Goal: Task Accomplishment & Management: Manage account settings

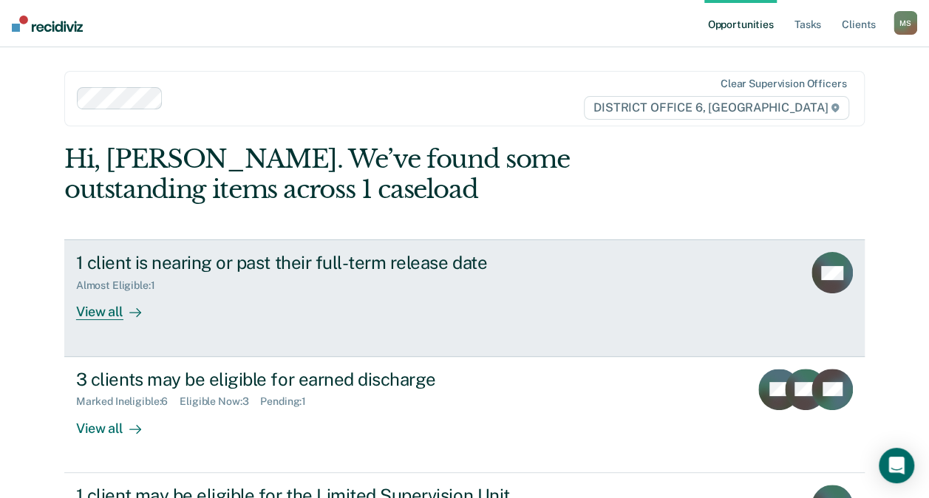
click at [492, 310] on div "1 client is nearing or past their full-term release date Almost Eligible : 1 Vi…" at bounding box center [353, 286] width 554 height 68
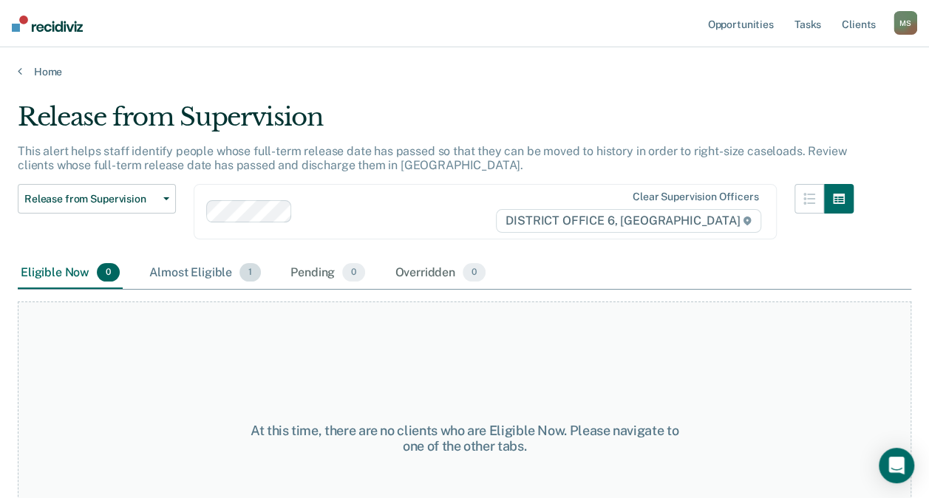
click at [205, 267] on div "Almost Eligible 1" at bounding box center [205, 273] width 118 height 33
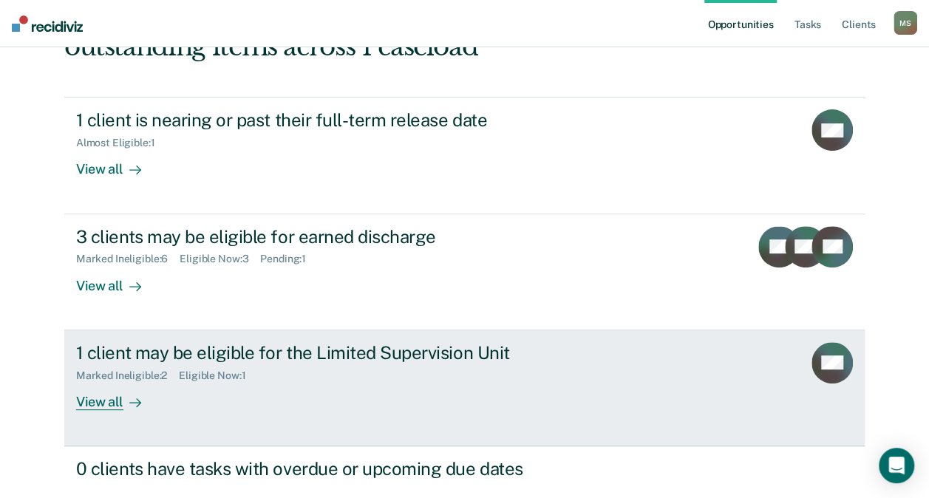
scroll to position [148, 0]
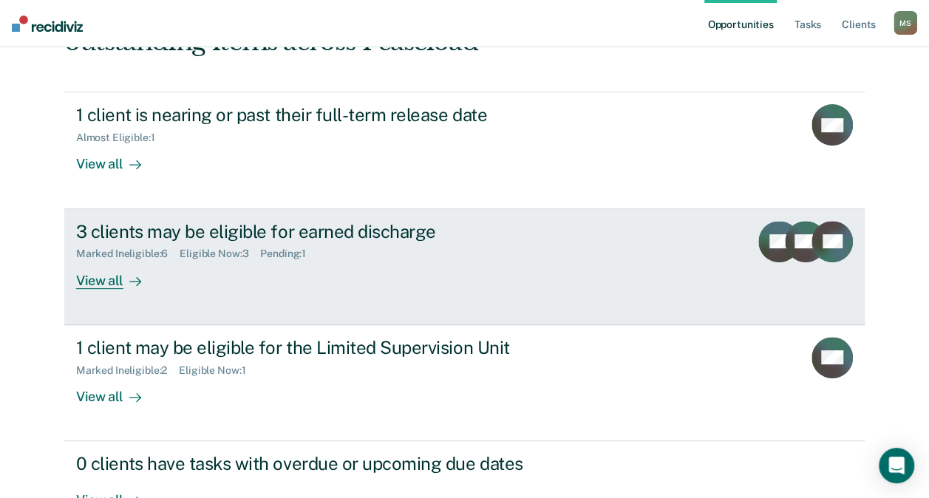
click at [328, 259] on div "Marked Ineligible : 6 Eligible Now : 3 Pending : 1" at bounding box center [335, 251] width 519 height 18
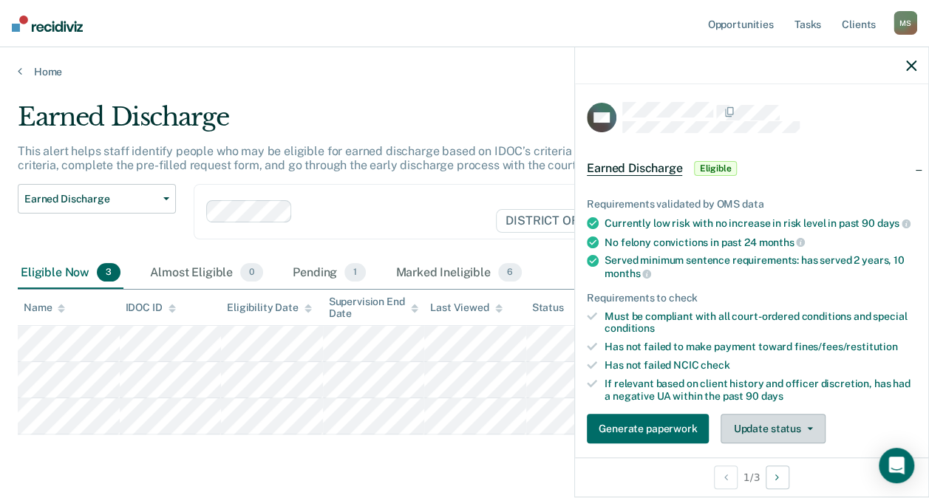
click at [819, 436] on button "Update status" at bounding box center [773, 429] width 104 height 30
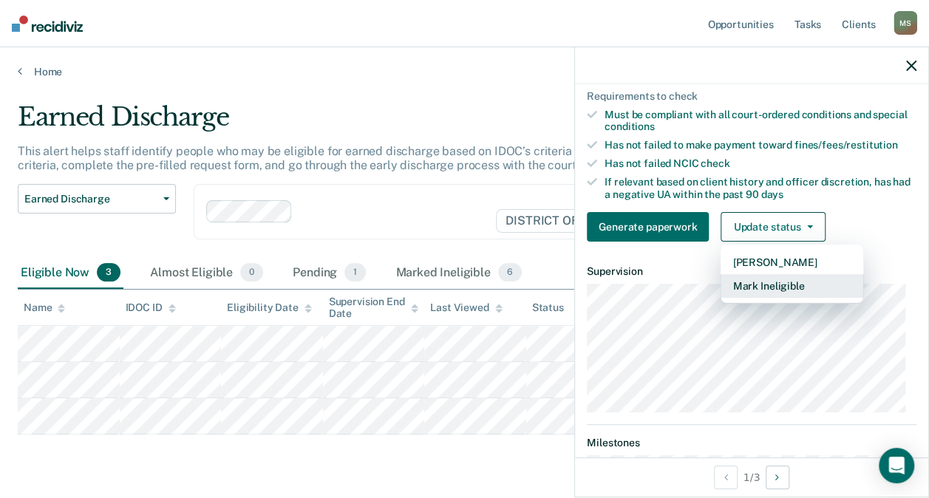
click at [791, 288] on button "Mark Ineligible" at bounding box center [792, 286] width 143 height 24
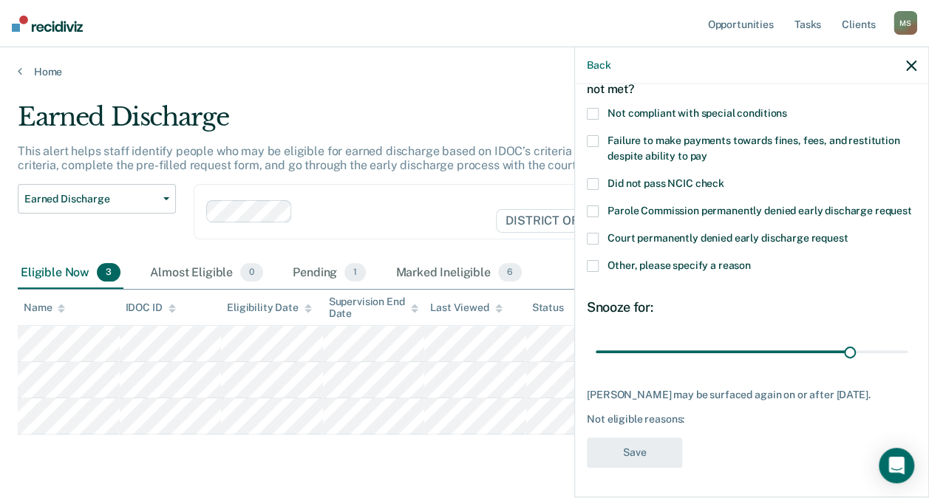
scroll to position [114, 0]
click at [596, 260] on span at bounding box center [593, 266] width 12 height 12
click at [751, 260] on input "Other, please specify a reason" at bounding box center [751, 260] width 0 height 0
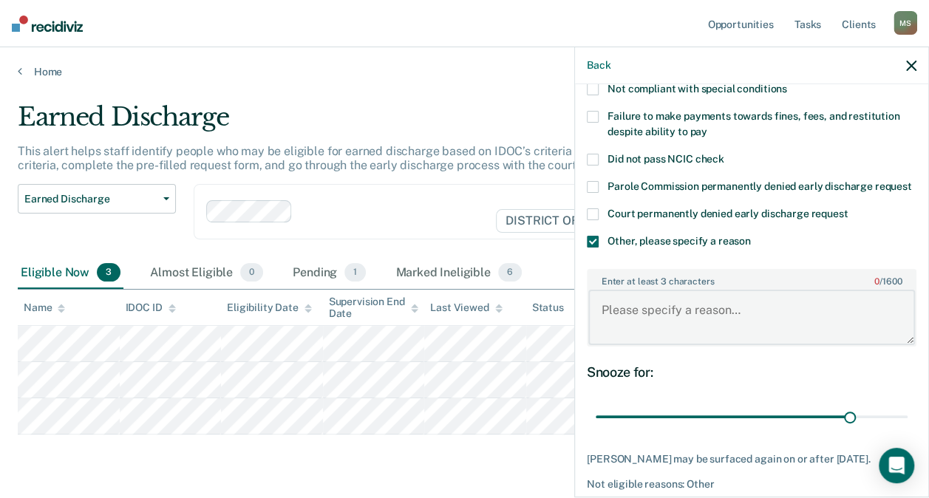
click at [632, 306] on textarea "Enter at least 3 characters 0 / 1600" at bounding box center [751, 317] width 327 height 55
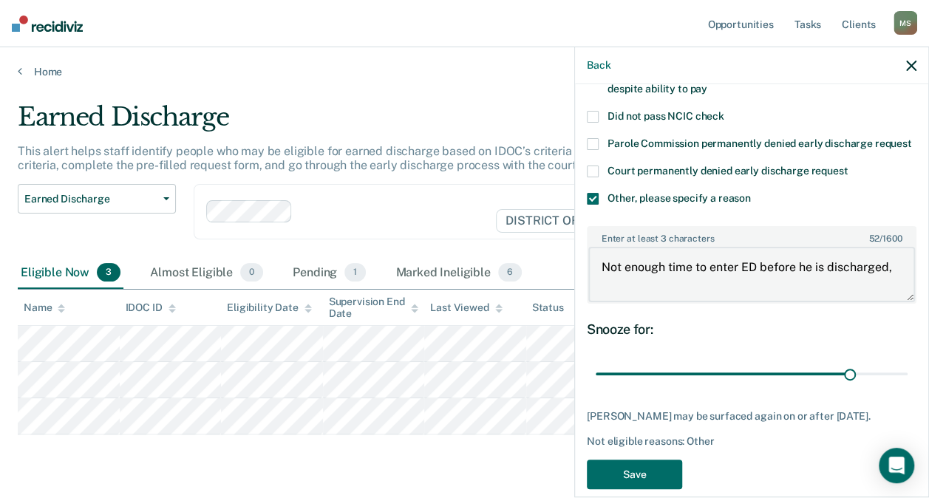
scroll to position [188, 0]
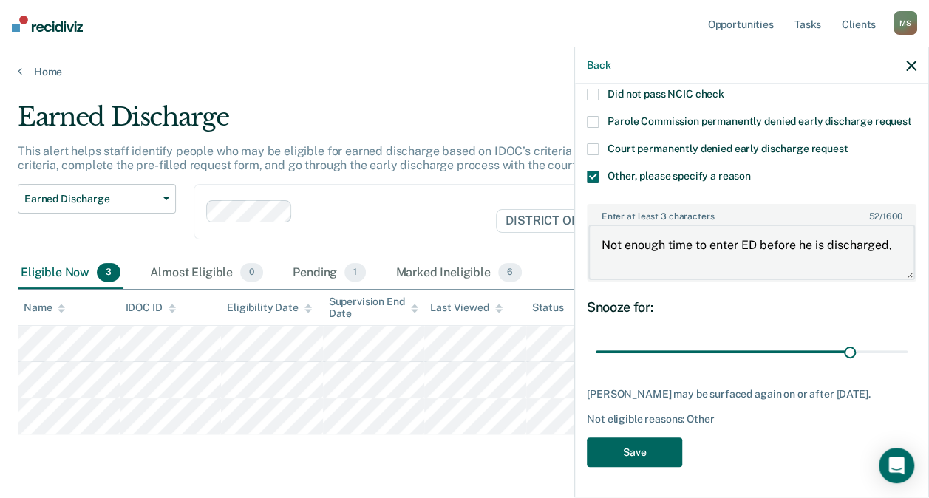
type textarea "Not enough time to enter ED before he is discharged,"
click at [637, 463] on button "Save" at bounding box center [634, 453] width 95 height 30
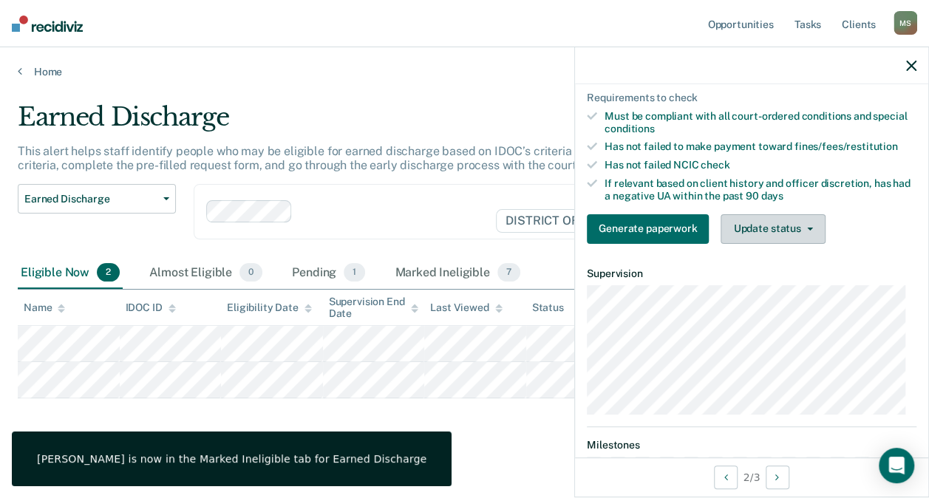
click at [754, 239] on button "Update status" at bounding box center [773, 229] width 104 height 30
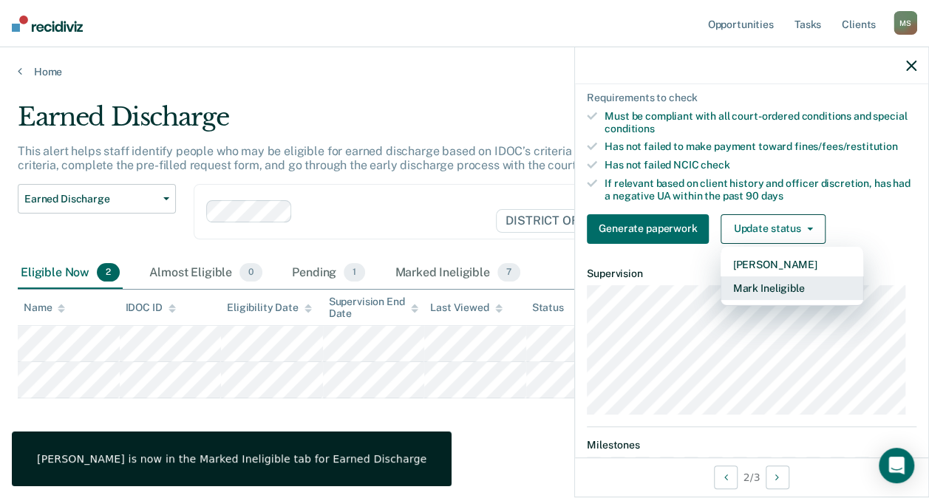
click at [758, 294] on button "Mark Ineligible" at bounding box center [792, 288] width 143 height 24
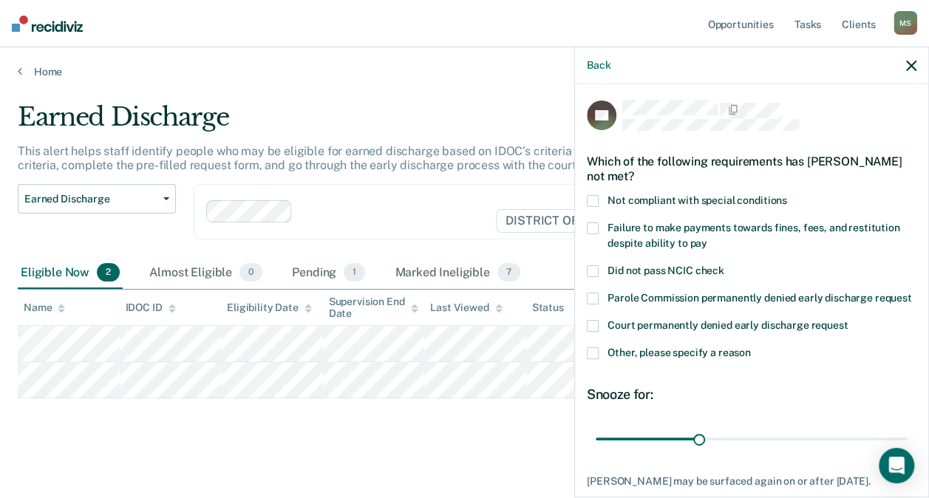
scroll to position [0, 0]
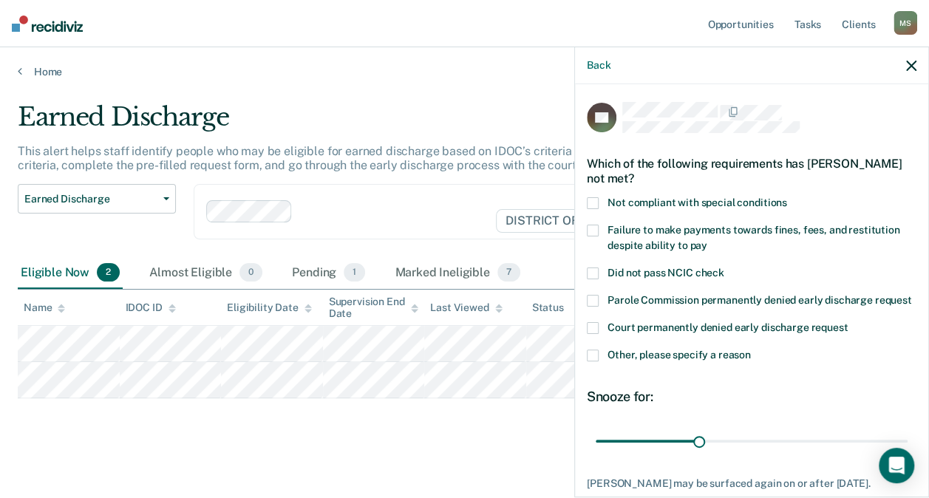
click at [590, 227] on span at bounding box center [593, 231] width 12 height 12
click at [707, 240] on input "Failure to make payments towards fines, fees, and restitution despite ability t…" at bounding box center [707, 240] width 0 height 0
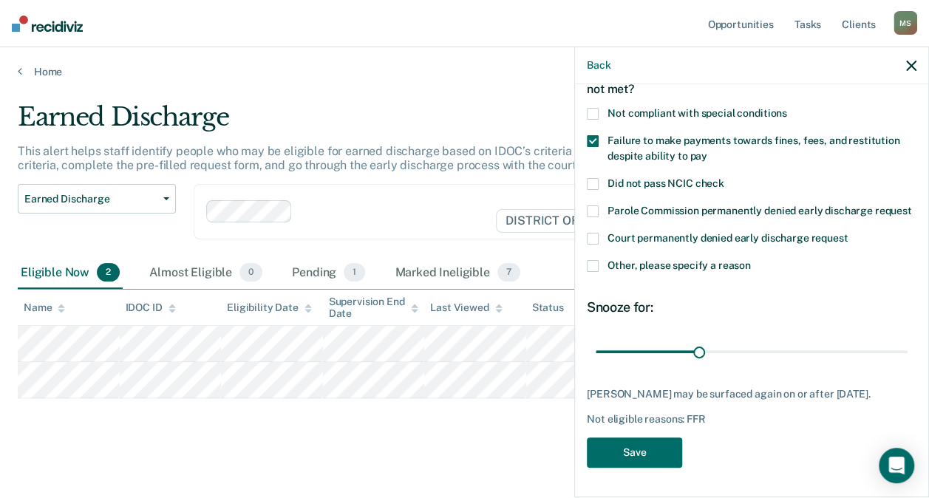
scroll to position [114, 0]
drag, startPoint x: 693, startPoint y: 339, endPoint x: 942, endPoint y: 364, distance: 251.1
type input "90"
click at [908, 364] on input "range" at bounding box center [752, 352] width 312 height 26
click at [611, 446] on button "Save" at bounding box center [634, 453] width 95 height 30
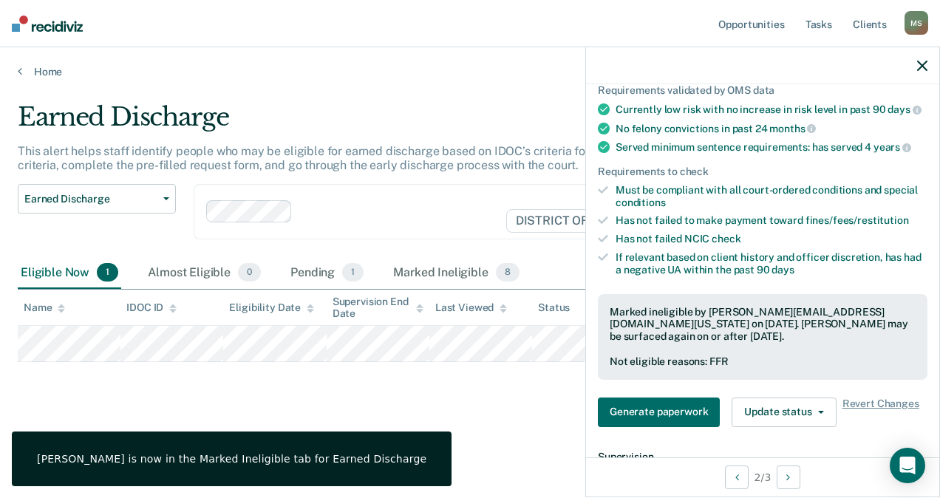
click at [554, 421] on div "Earned Discharge This alert helps staff identify people who may be eligible for…" at bounding box center [470, 268] width 905 height 333
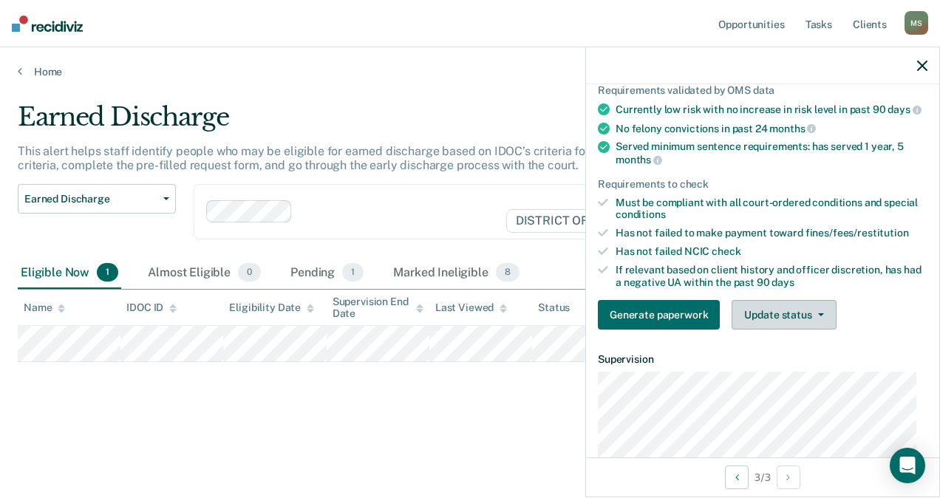
click at [793, 326] on button "Update status" at bounding box center [784, 315] width 104 height 30
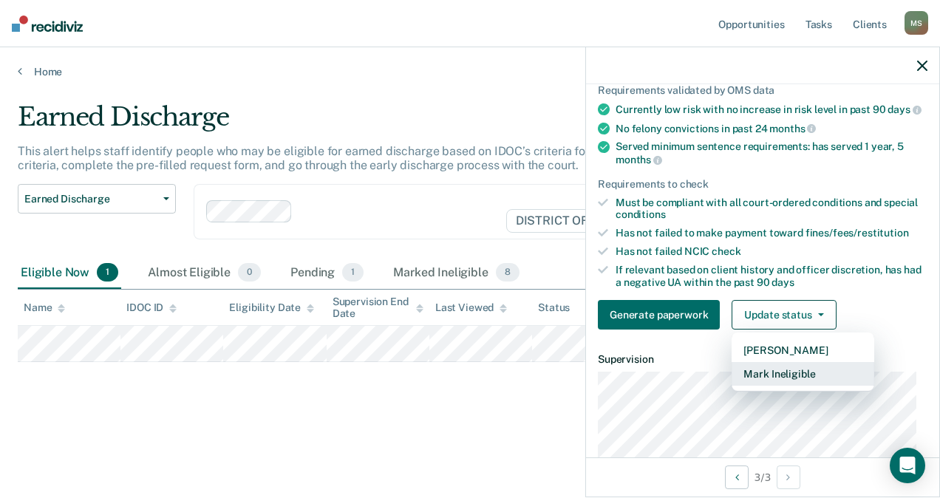
click at [785, 376] on button "Mark Ineligible" at bounding box center [803, 374] width 143 height 24
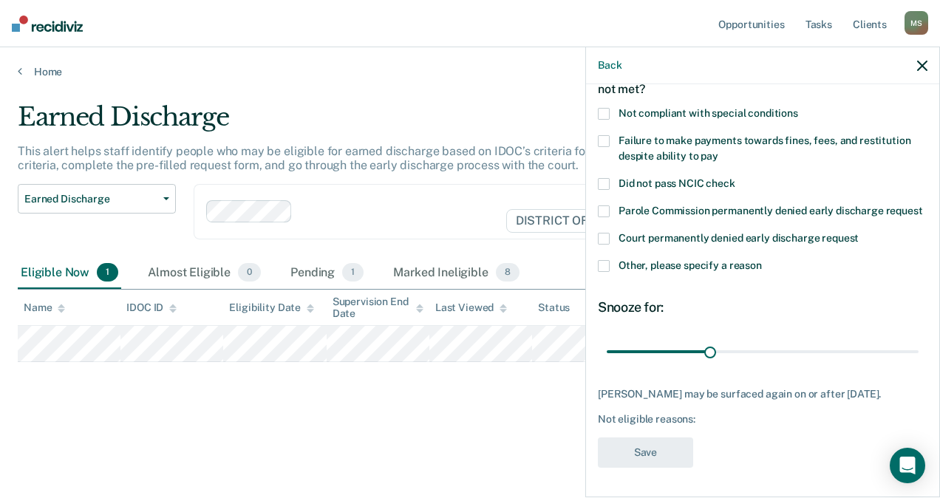
click at [606, 135] on span at bounding box center [604, 141] width 12 height 12
click at [718, 151] on input "Failure to make payments towards fines, fees, and restitution despite ability t…" at bounding box center [718, 151] width 0 height 0
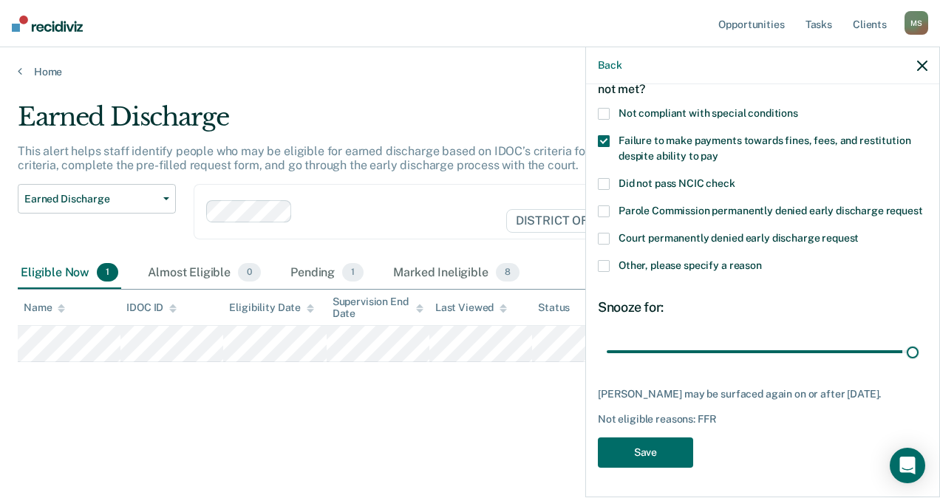
drag, startPoint x: 707, startPoint y: 339, endPoint x: 927, endPoint y: 373, distance: 222.9
type input "90"
click at [919, 364] on input "range" at bounding box center [763, 352] width 312 height 26
click at [648, 458] on button "Save" at bounding box center [645, 453] width 95 height 30
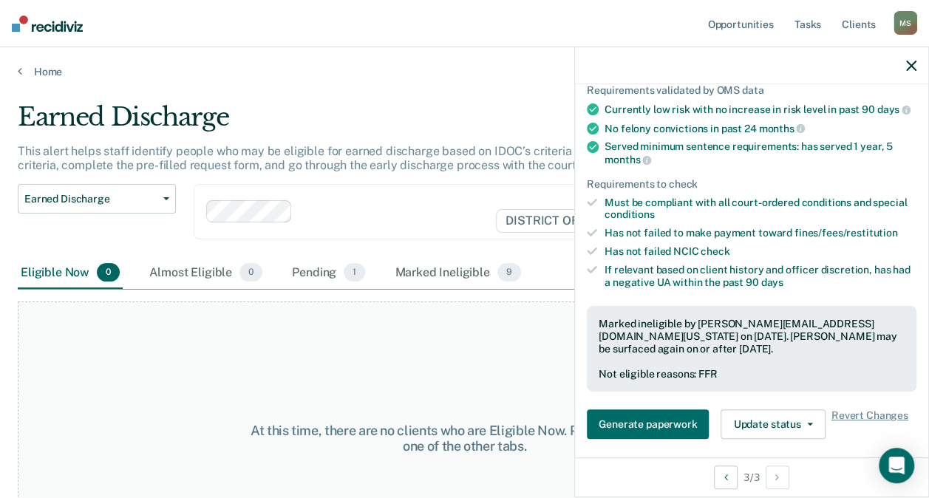
click at [911, 65] on icon "button" at bounding box center [911, 66] width 10 height 10
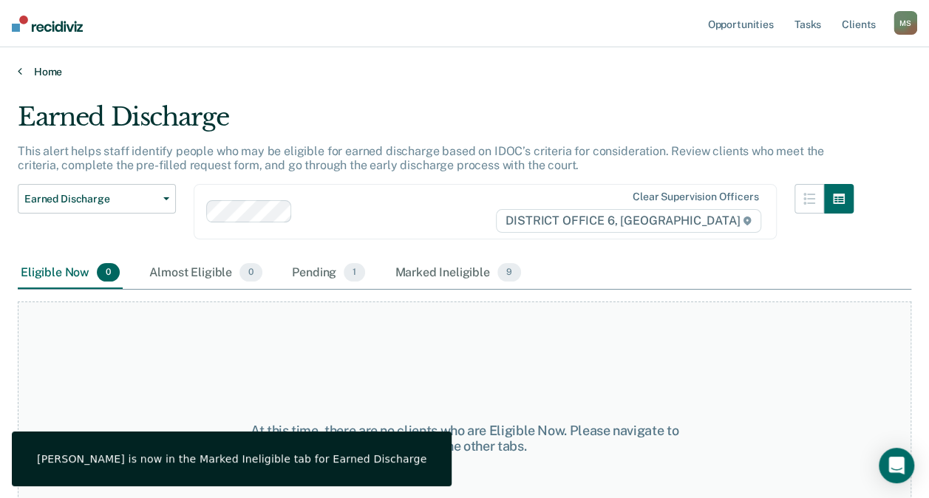
click at [28, 67] on link "Home" at bounding box center [465, 71] width 894 height 13
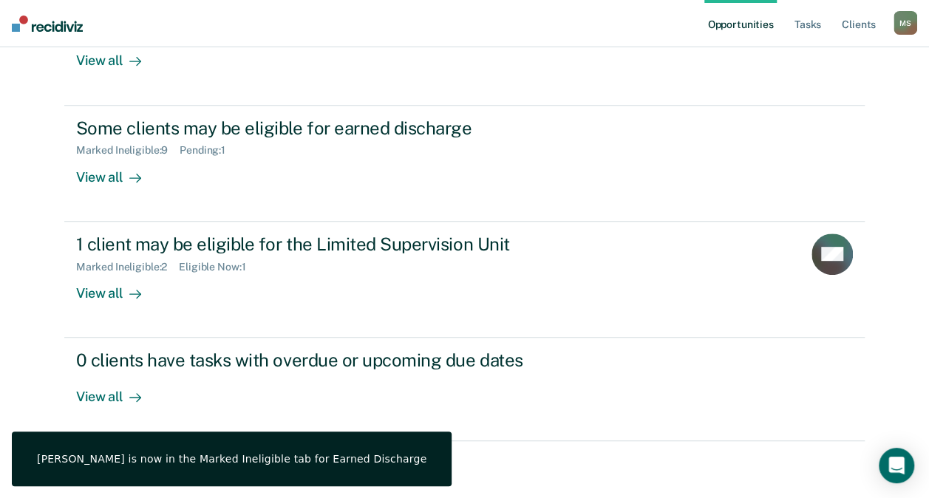
scroll to position [251, 0]
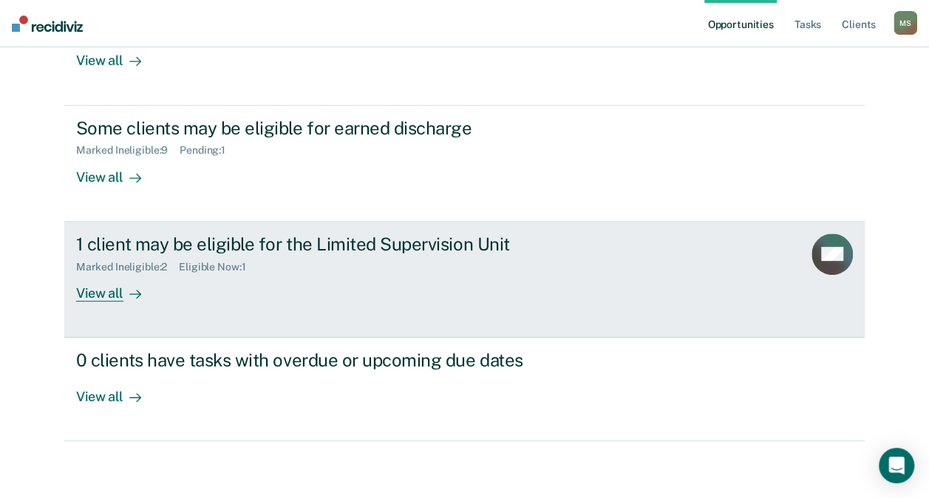
click at [199, 312] on link "1 client may be eligible for the Limited Supervision Unit Marked Ineligible : 2…" at bounding box center [464, 280] width 801 height 116
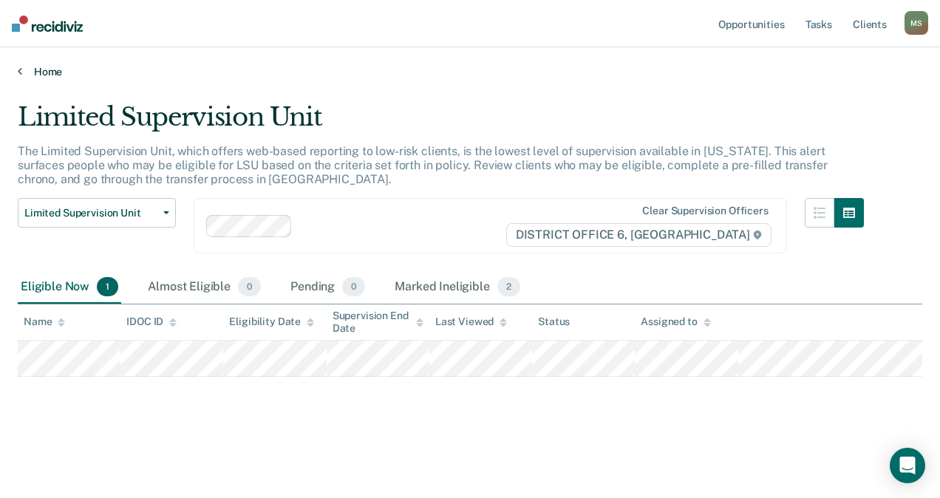
click at [46, 72] on link "Home" at bounding box center [470, 71] width 905 height 13
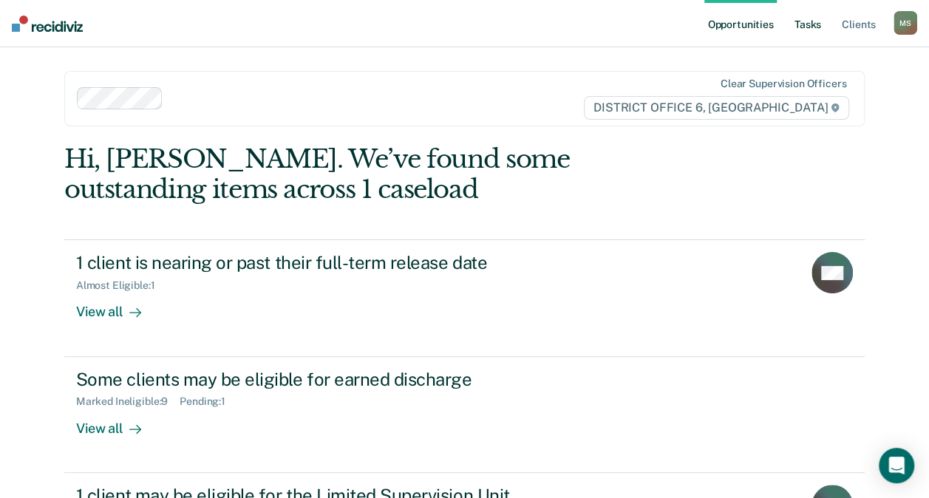
click at [805, 22] on link "Tasks" at bounding box center [808, 23] width 33 height 47
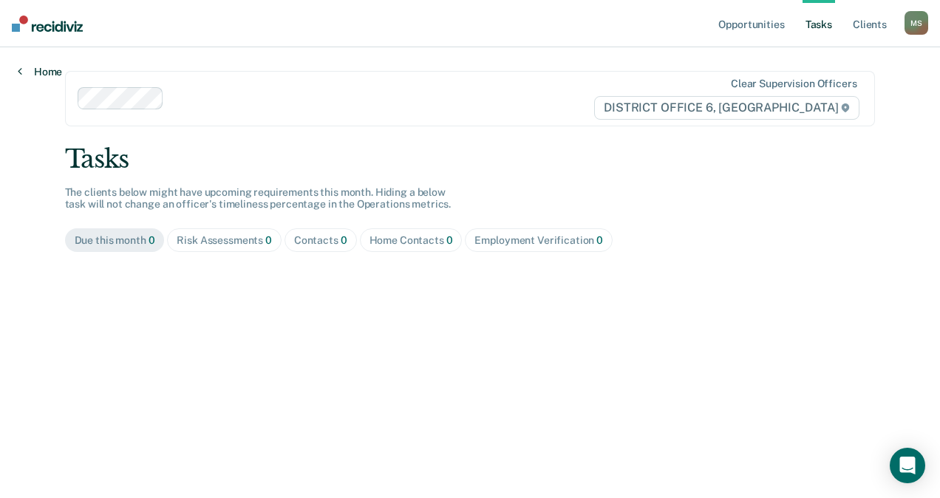
click at [46, 69] on link "Home" at bounding box center [40, 71] width 44 height 13
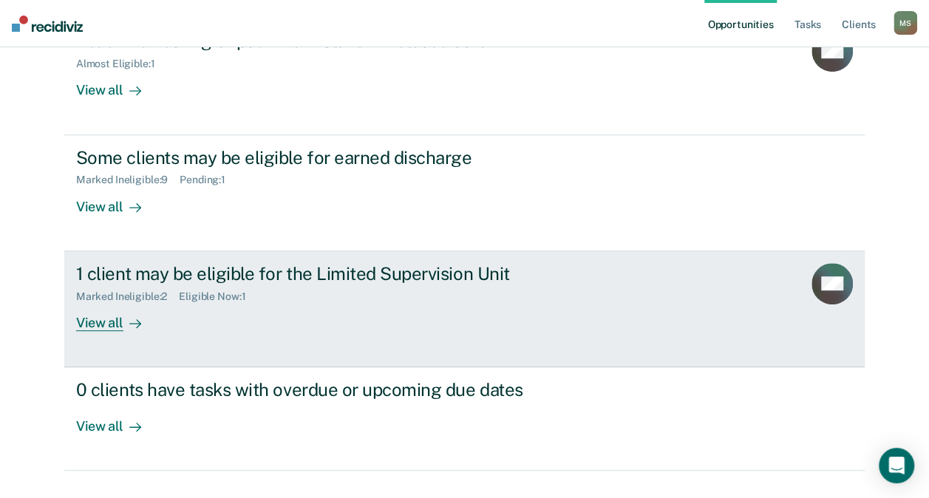
scroll to position [148, 0]
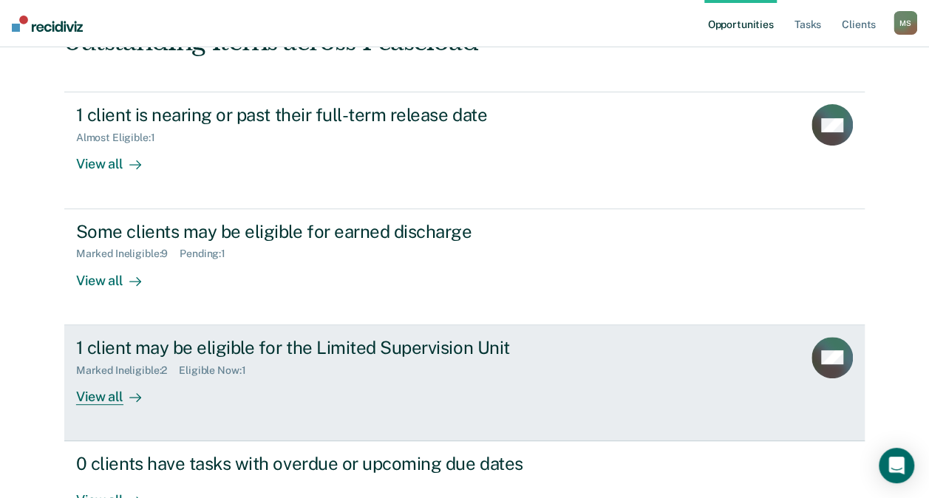
click at [571, 359] on div "Marked Ineligible : 2 Eligible Now : 1" at bounding box center [335, 368] width 519 height 18
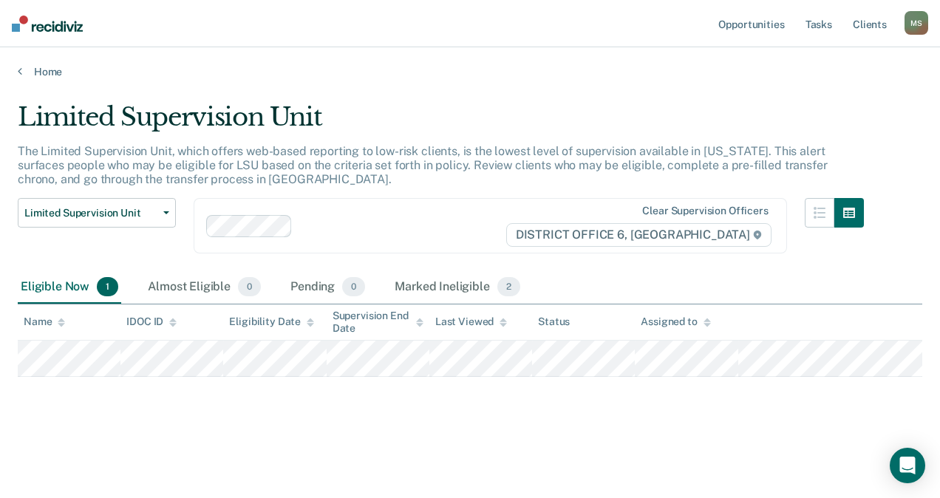
click at [43, 284] on div "Eligible Now 1" at bounding box center [69, 287] width 103 height 33
click at [920, 27] on div "M S" at bounding box center [917, 23] width 24 height 24
click at [826, 96] on link "Log Out" at bounding box center [857, 97] width 119 height 13
